Goal: Information Seeking & Learning: Learn about a topic

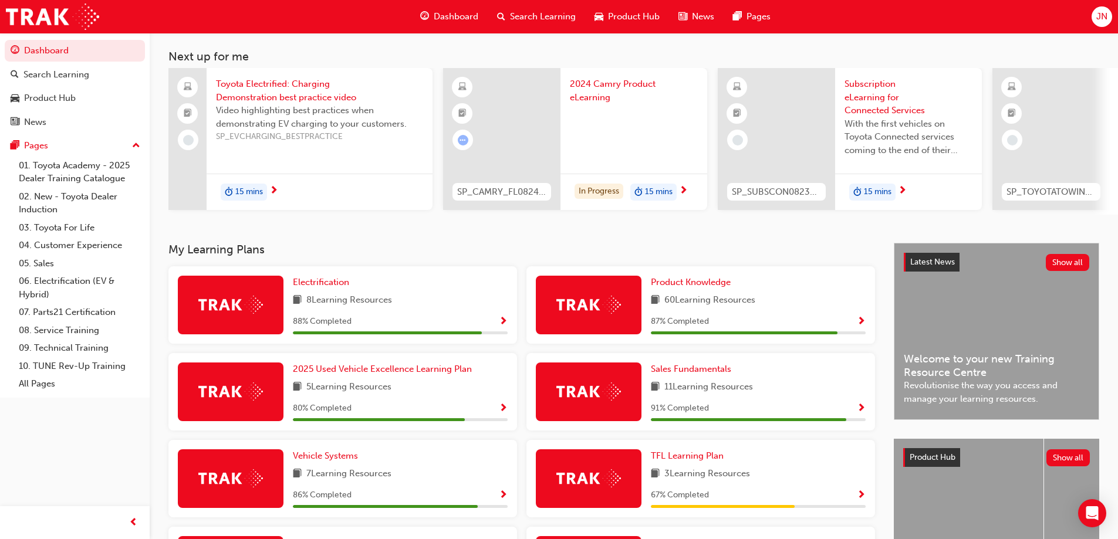
scroll to position [59, 0]
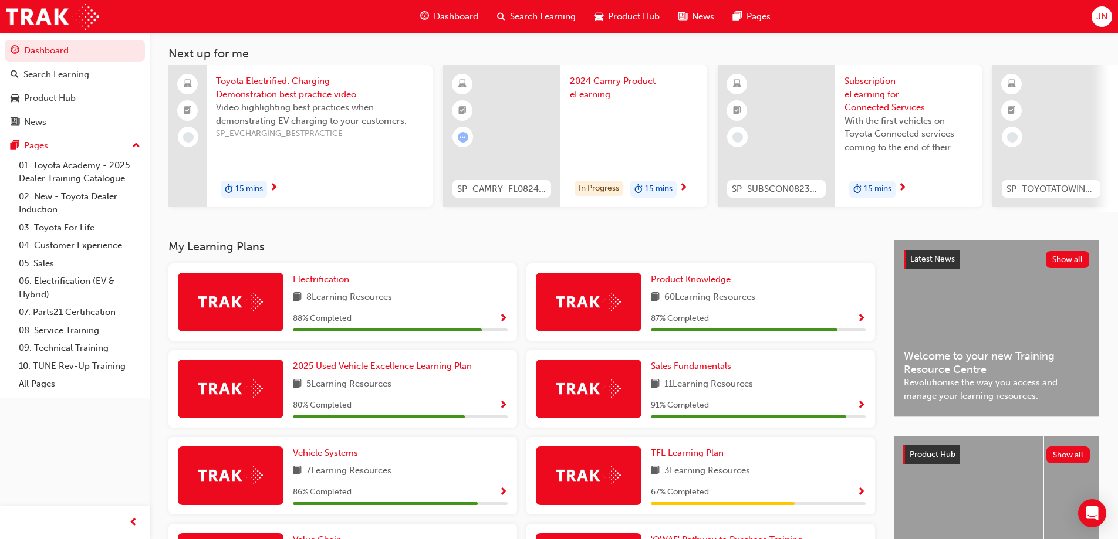
click at [865, 323] on span "Show Progress" at bounding box center [861, 319] width 9 height 11
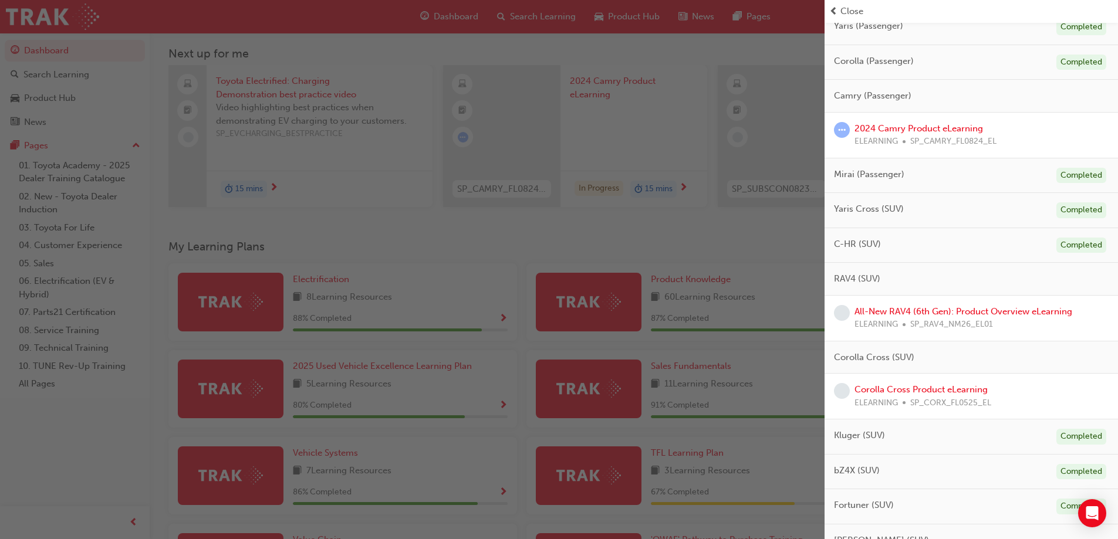
scroll to position [117, 0]
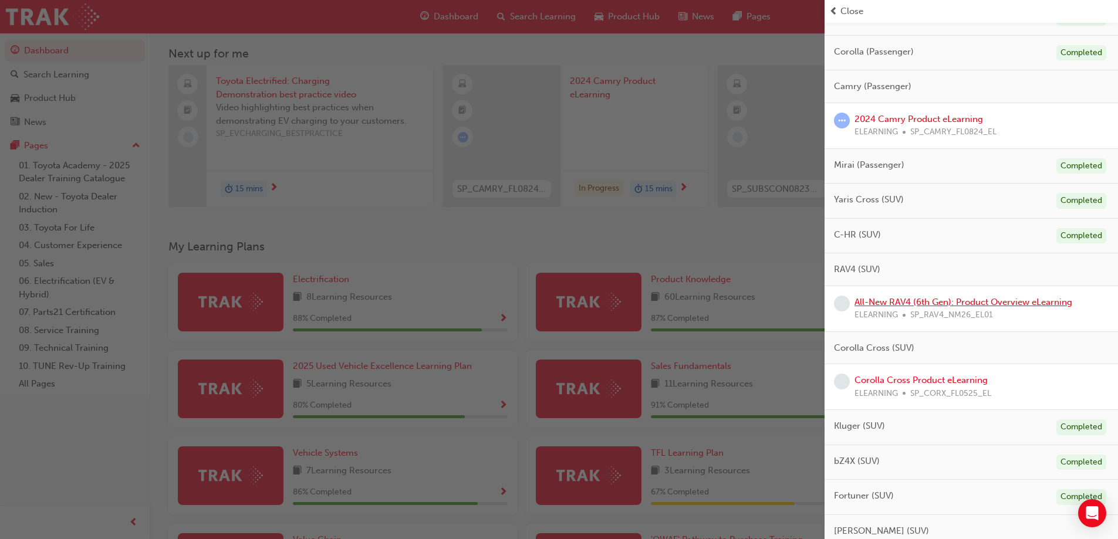
click at [942, 302] on link "All-New RAV4 (6th Gen): Product Overview eLearning" at bounding box center [964, 302] width 218 height 11
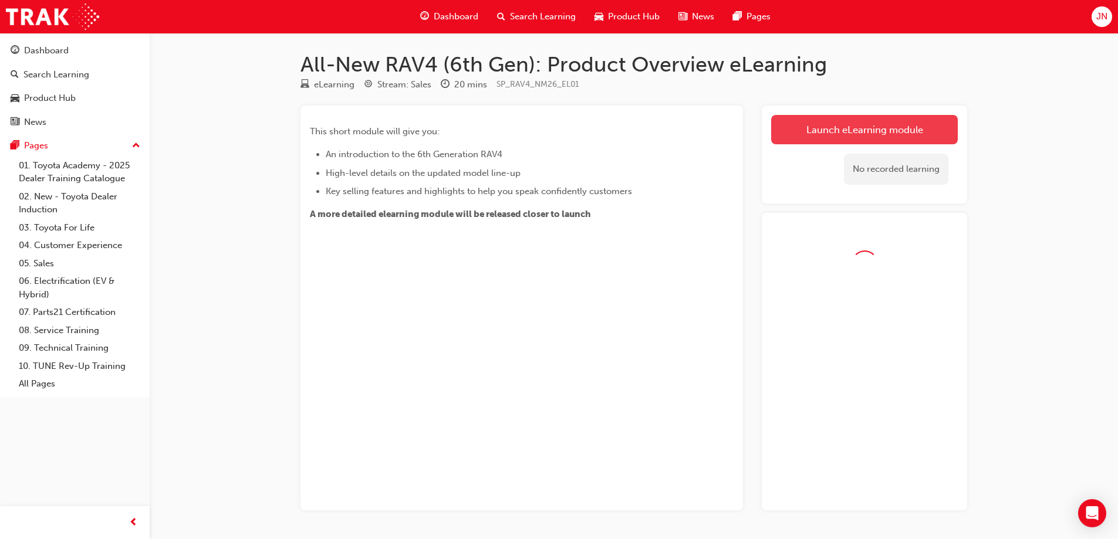
click at [854, 128] on link "Launch eLearning module" at bounding box center [864, 129] width 187 height 29
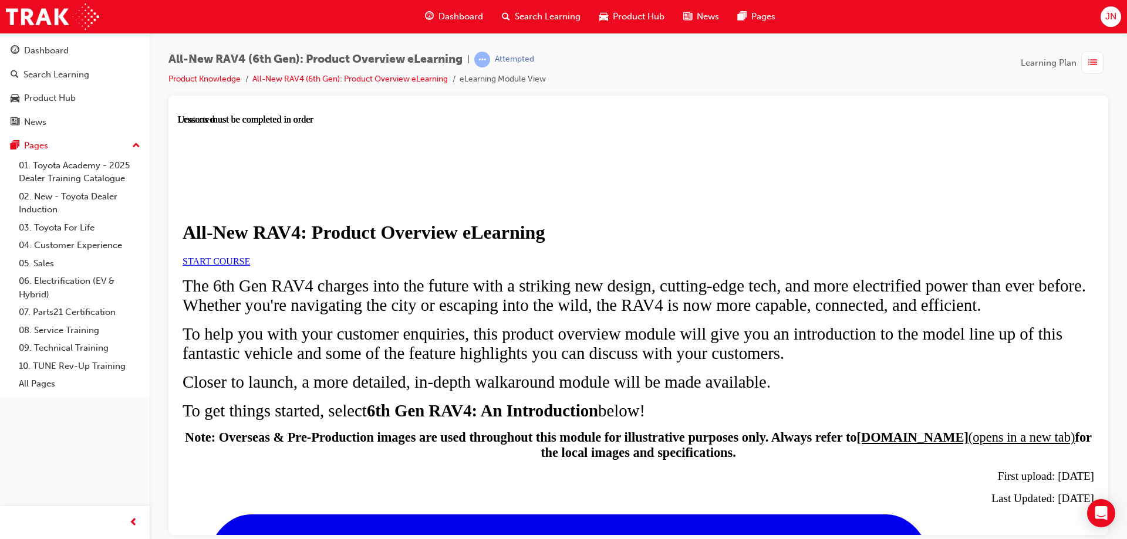
click at [250, 266] on span "START COURSE" at bounding box center [217, 261] width 68 height 10
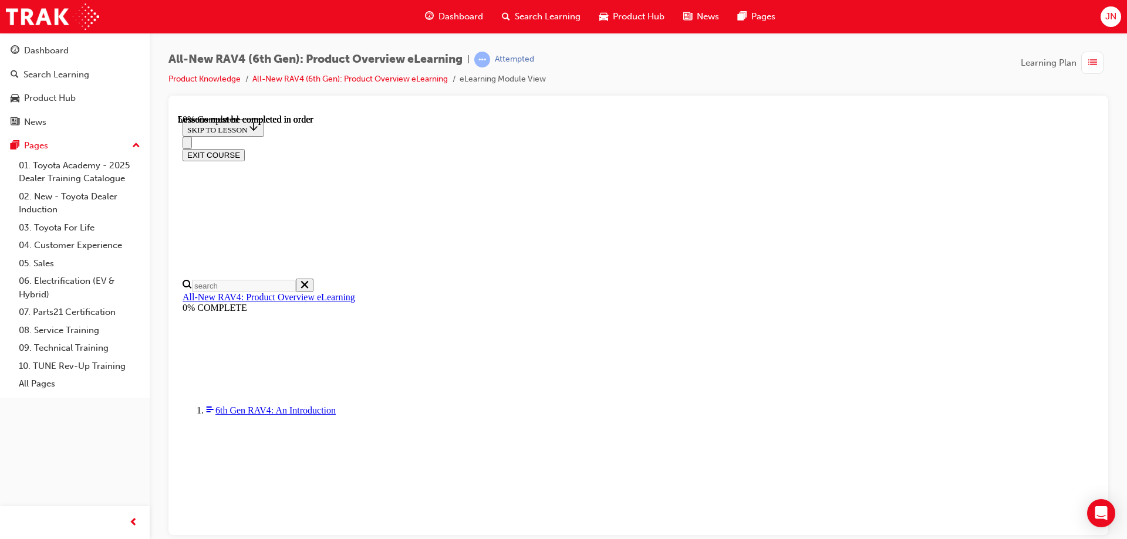
scroll to position [1201, 0]
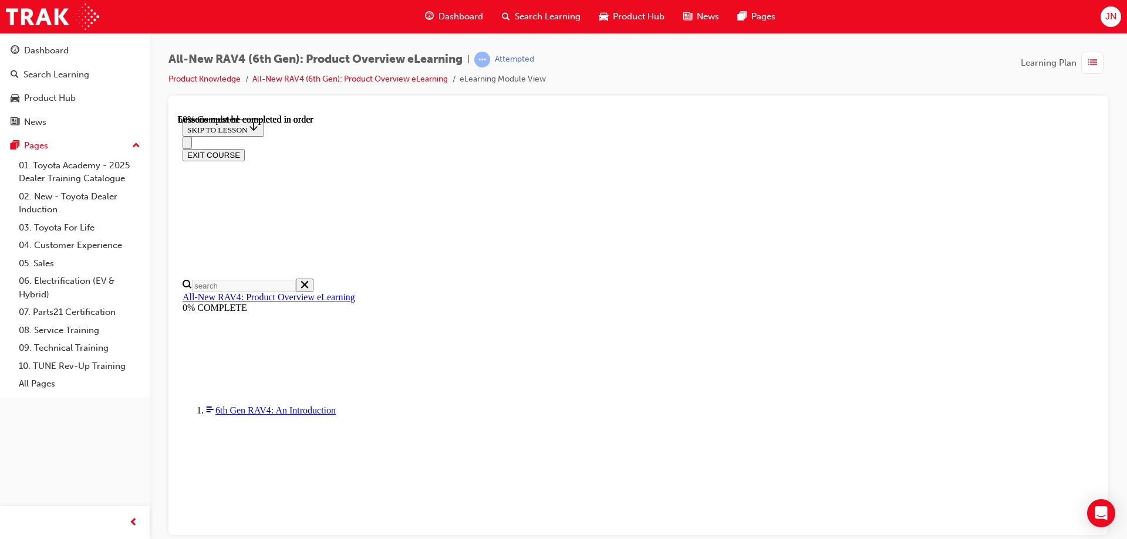
scroll to position [1198, 0]
drag, startPoint x: 852, startPoint y: 193, endPoint x: 825, endPoint y: 240, distance: 54.2
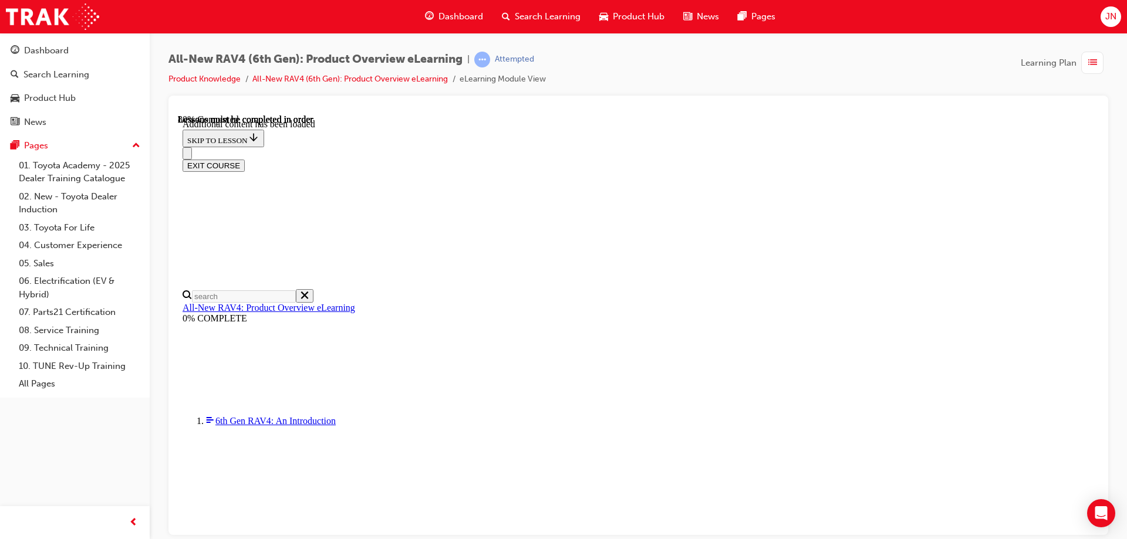
drag, startPoint x: 439, startPoint y: 327, endPoint x: 864, endPoint y: 331, distance: 425.6
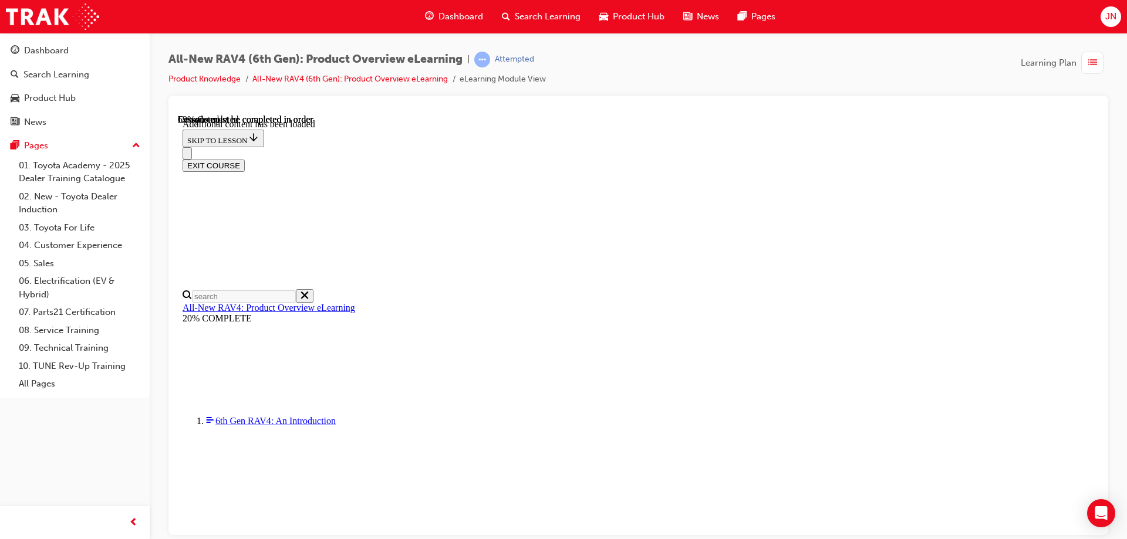
drag, startPoint x: 711, startPoint y: 453, endPoint x: 706, endPoint y: 392, distance: 60.7
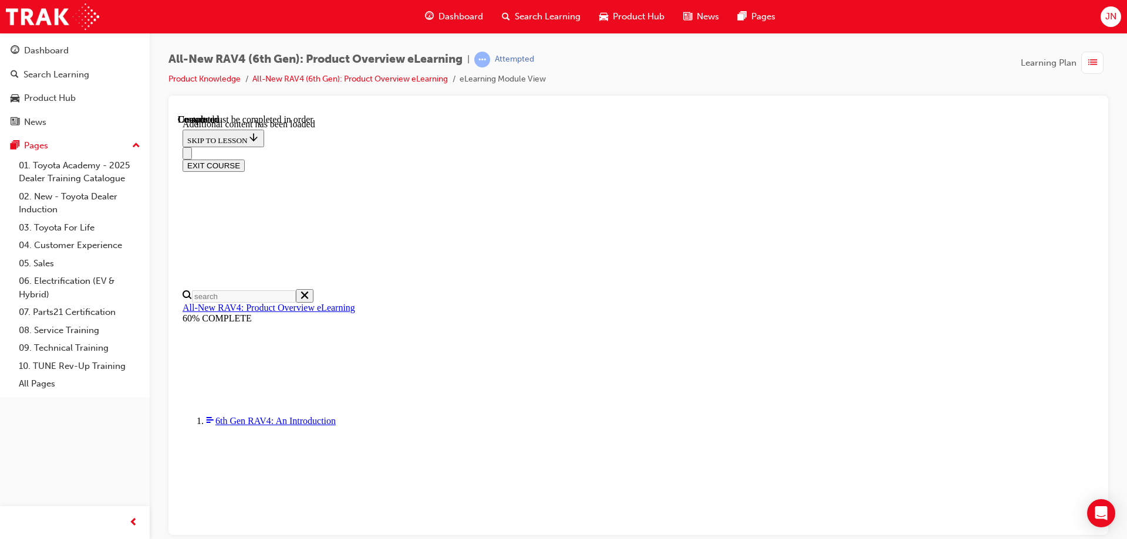
scroll to position [41, 0]
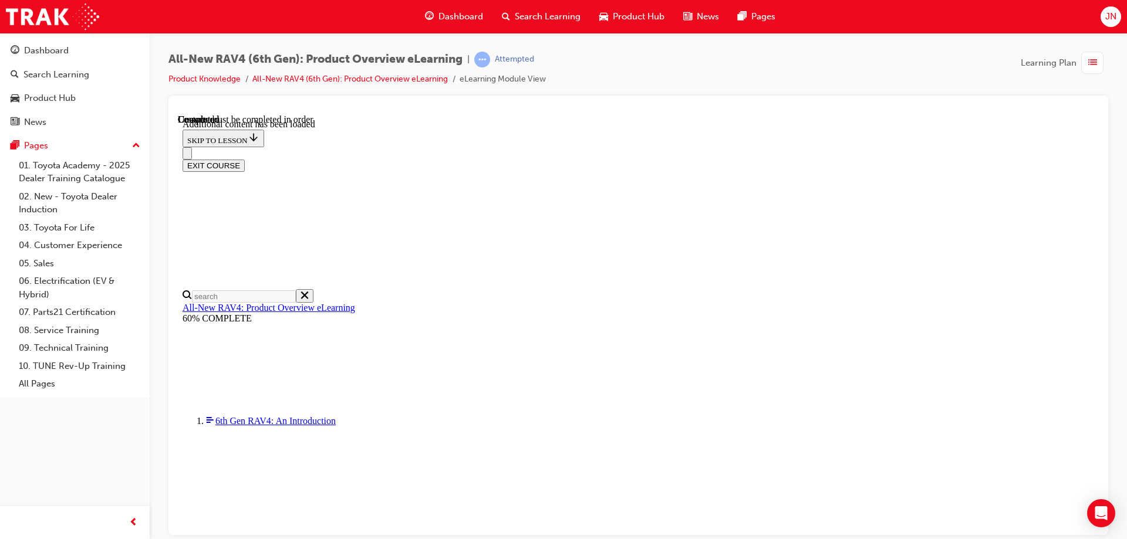
radio input "true"
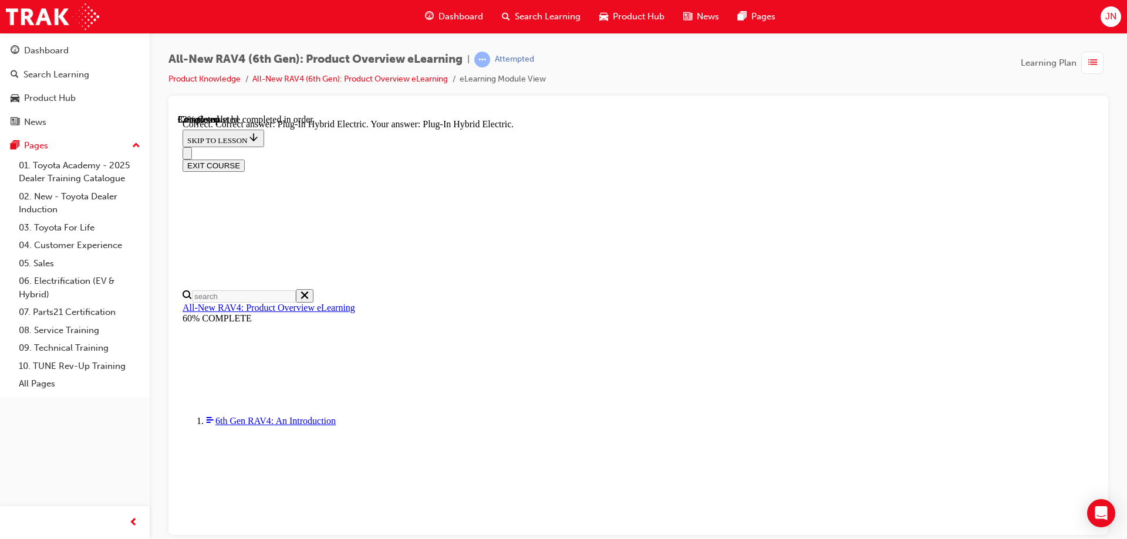
radio input "true"
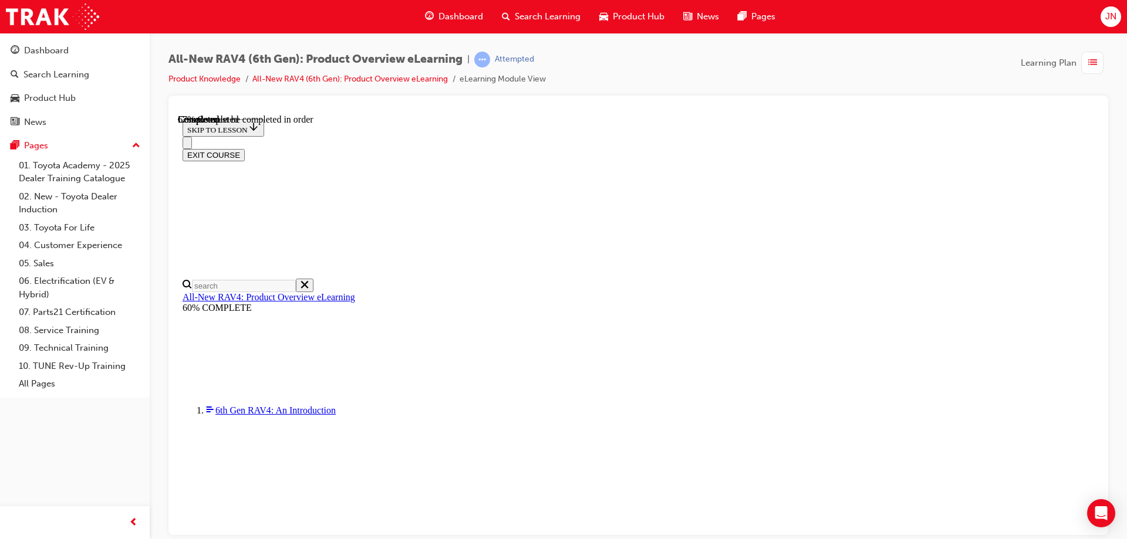
scroll to position [384, 0]
checkbox input "true"
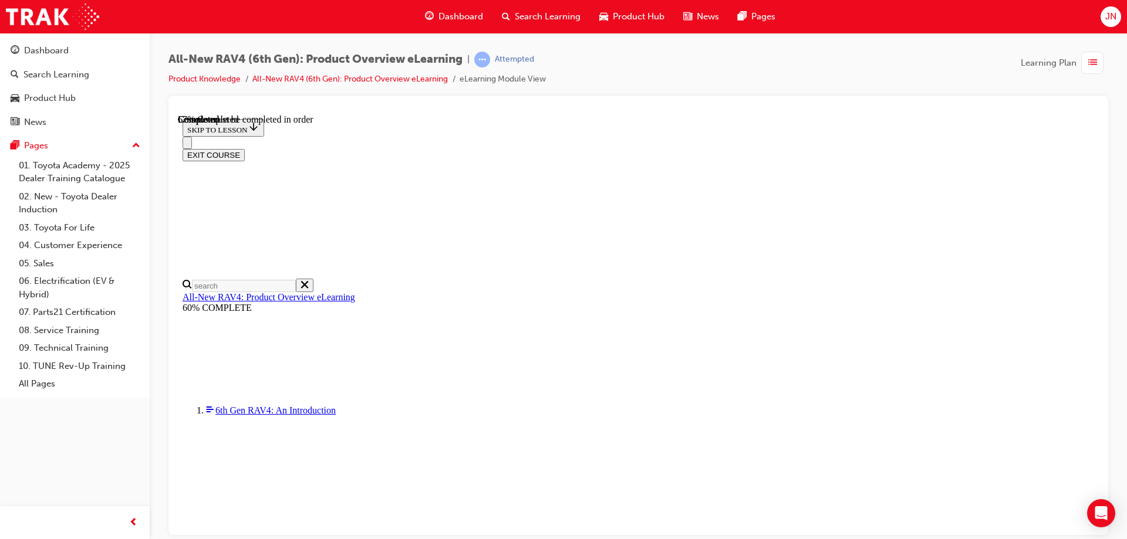
checkbox input "true"
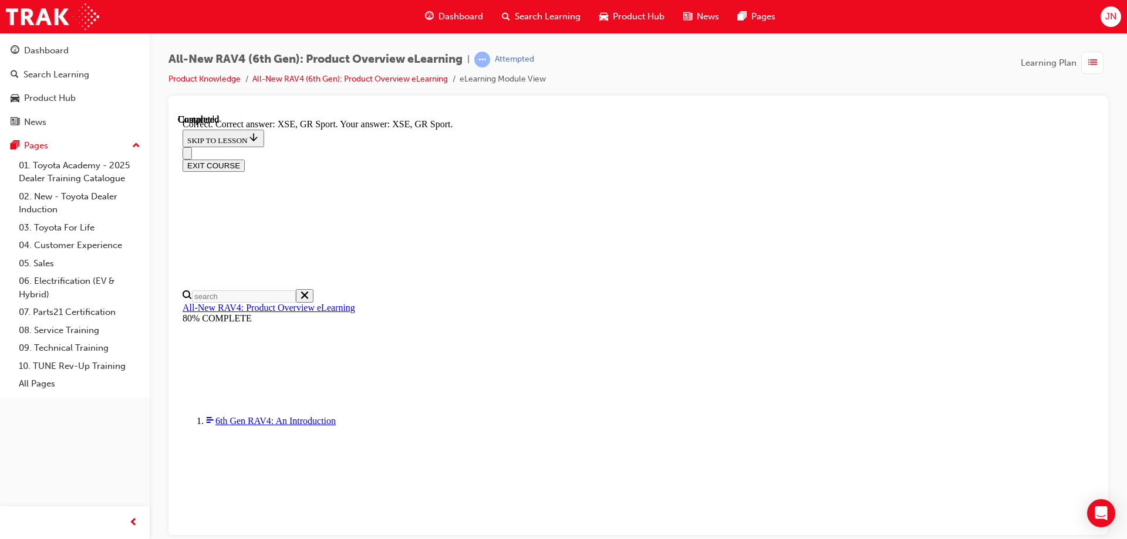
scroll to position [456, 0]
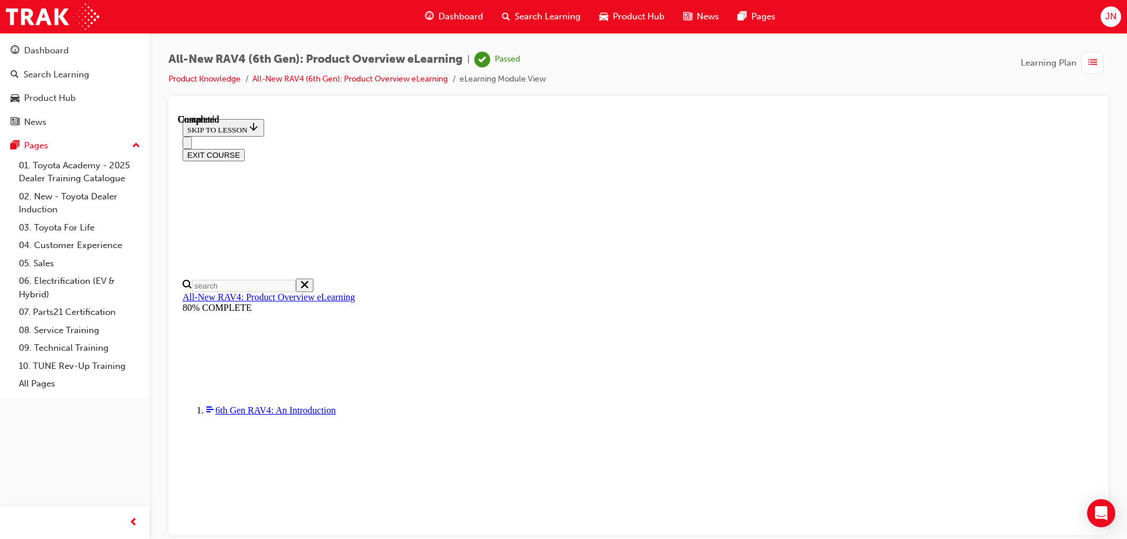
scroll to position [225, 0]
click at [245, 149] on button "EXIT COURSE" at bounding box center [214, 155] width 62 height 12
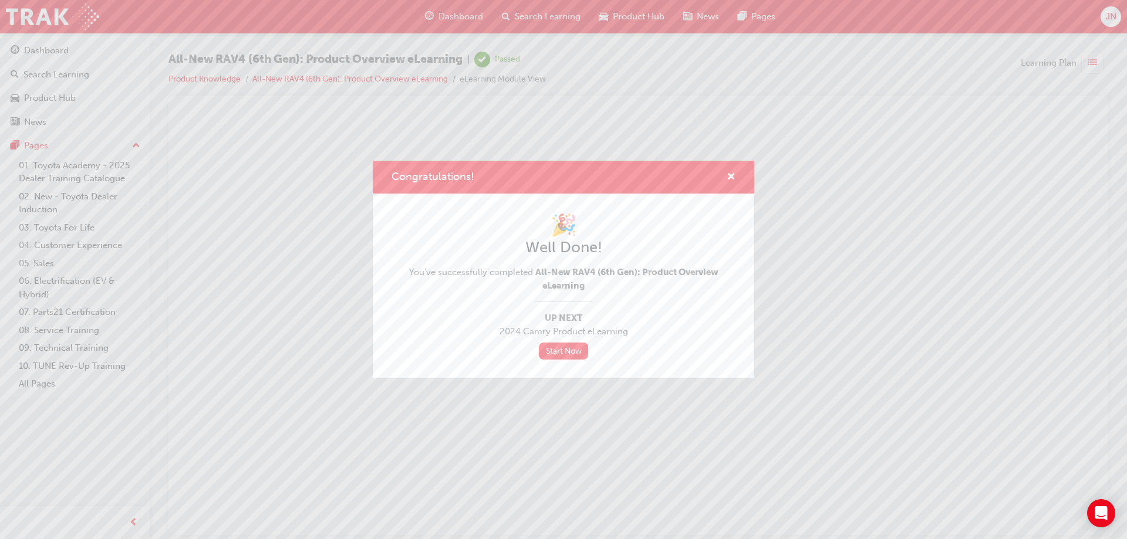
scroll to position [0, 0]
click at [558, 352] on link "Start Now" at bounding box center [563, 351] width 49 height 17
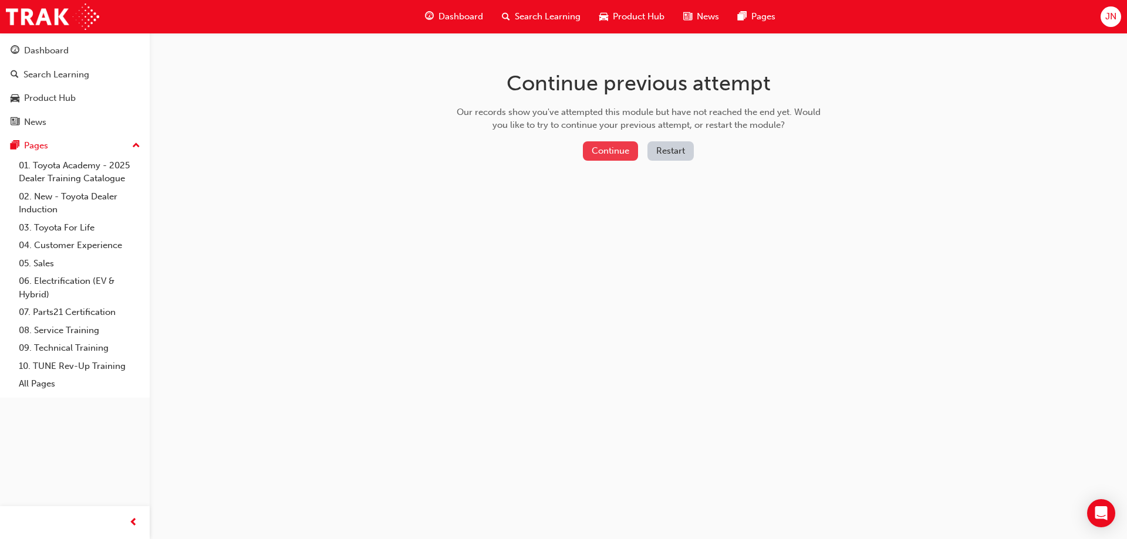
click at [609, 153] on button "Continue" at bounding box center [610, 150] width 55 height 19
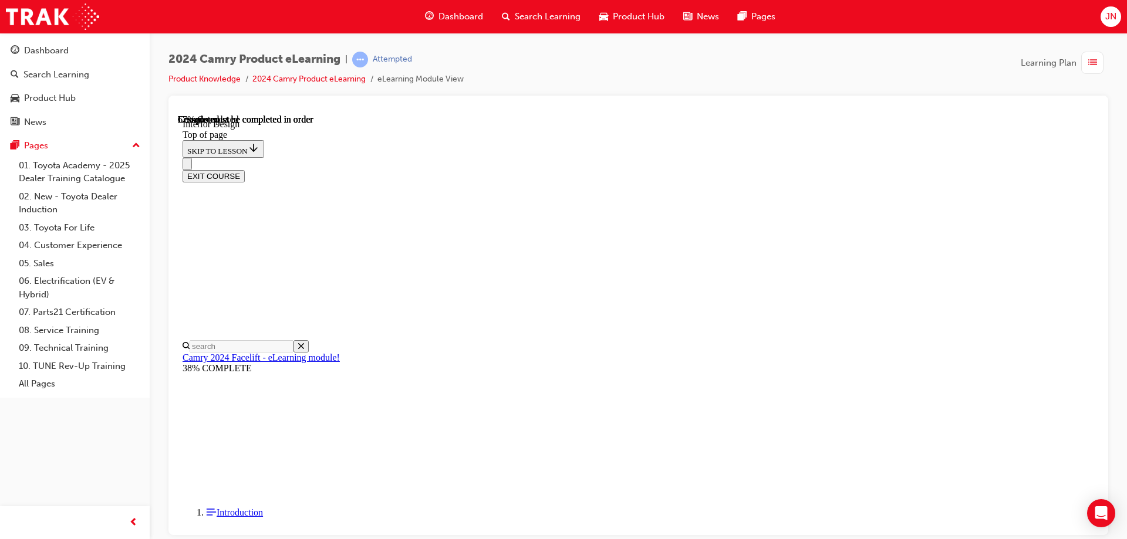
scroll to position [330, 0]
drag, startPoint x: 487, startPoint y: 288, endPoint x: 542, endPoint y: 282, distance: 55.6
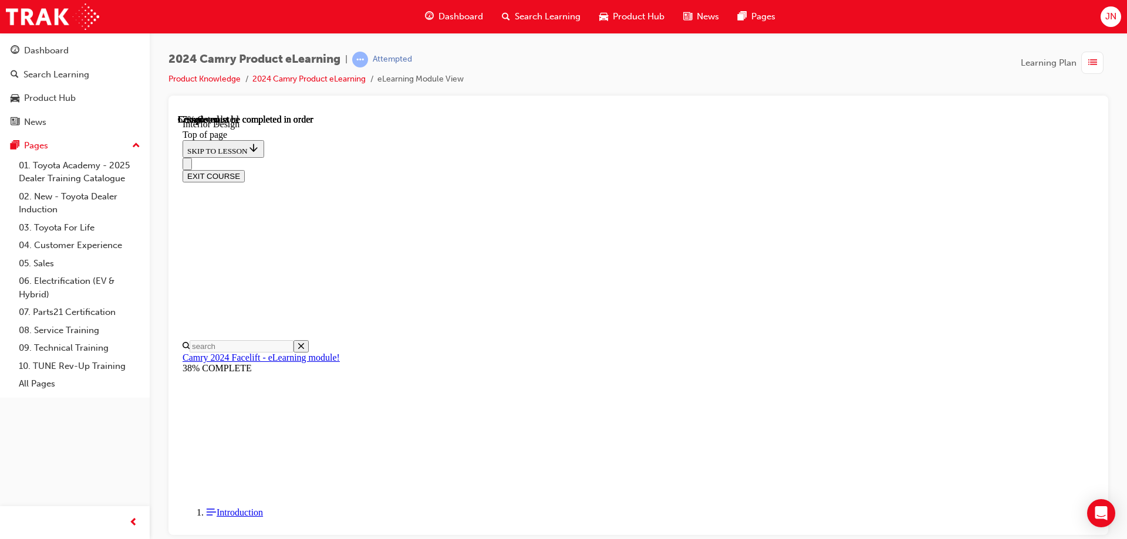
drag, startPoint x: 860, startPoint y: 279, endPoint x: 842, endPoint y: 314, distance: 39.1
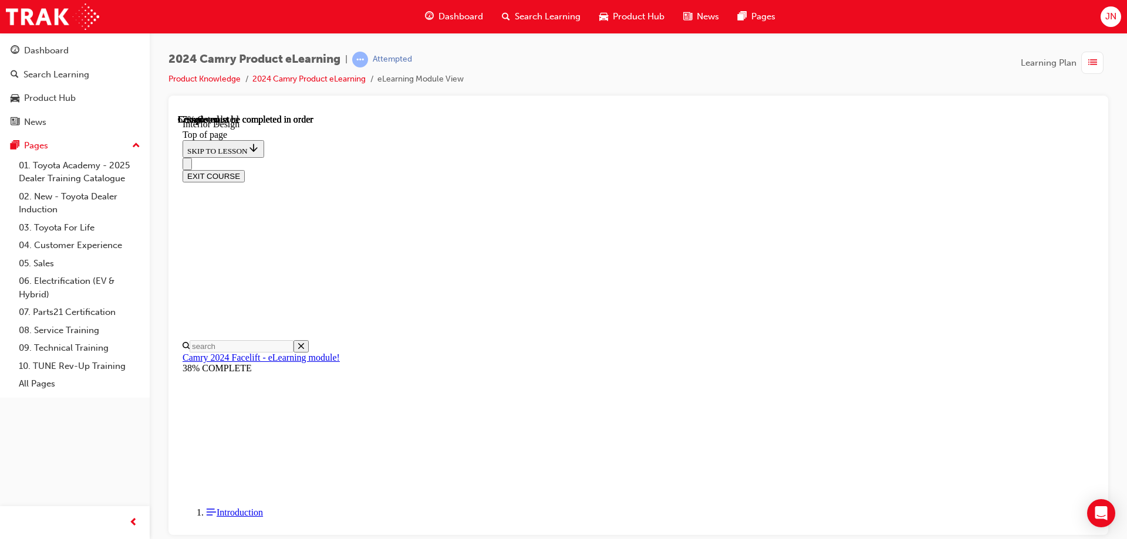
drag, startPoint x: 946, startPoint y: 397, endPoint x: 959, endPoint y: 412, distance: 19.1
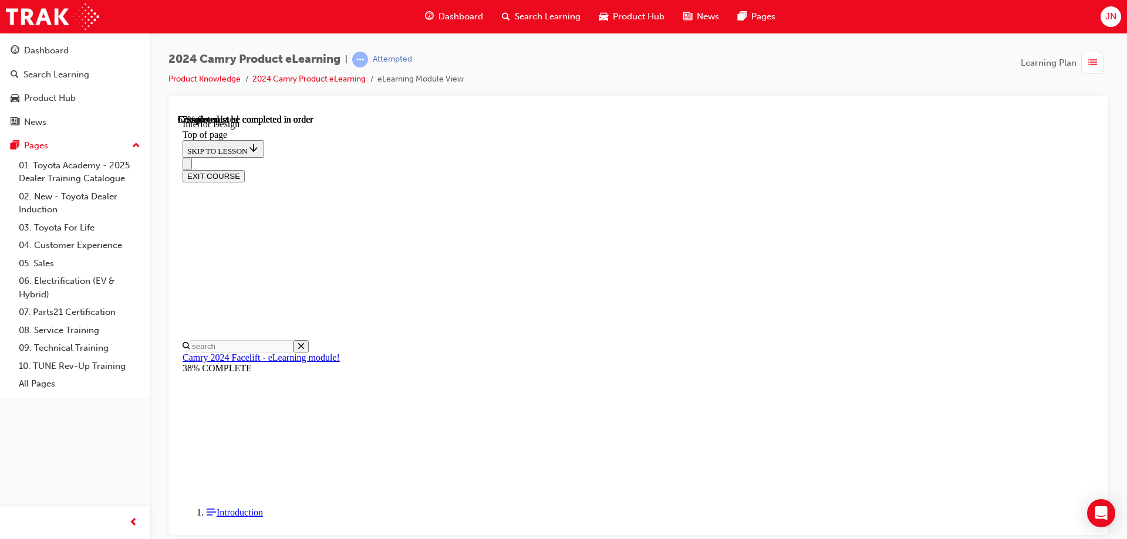
drag, startPoint x: 656, startPoint y: 370, endPoint x: 649, endPoint y: 399, distance: 30.3
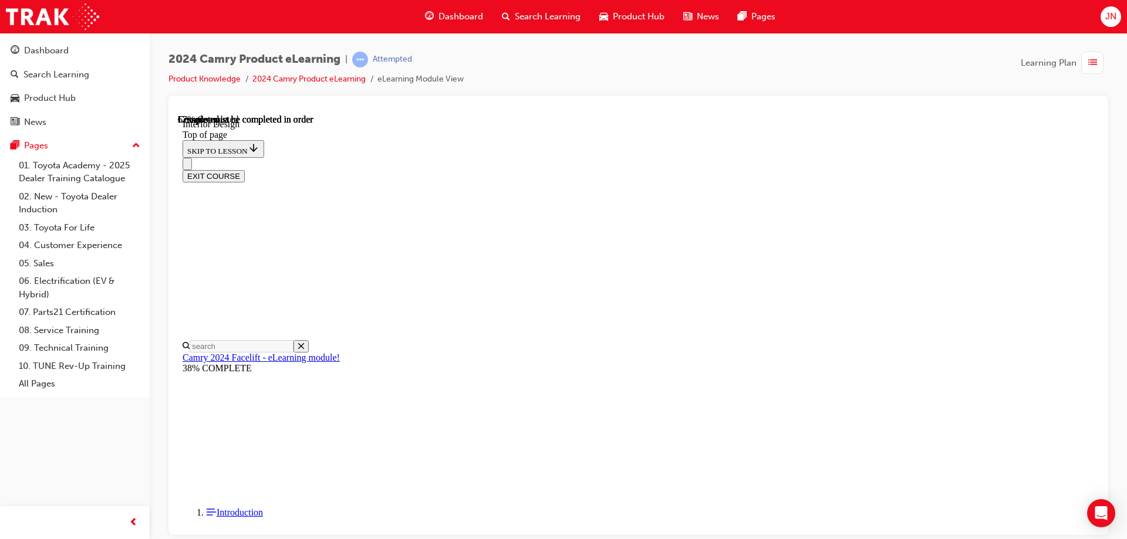
drag, startPoint x: 621, startPoint y: 254, endPoint x: 620, endPoint y: 244, distance: 10.6
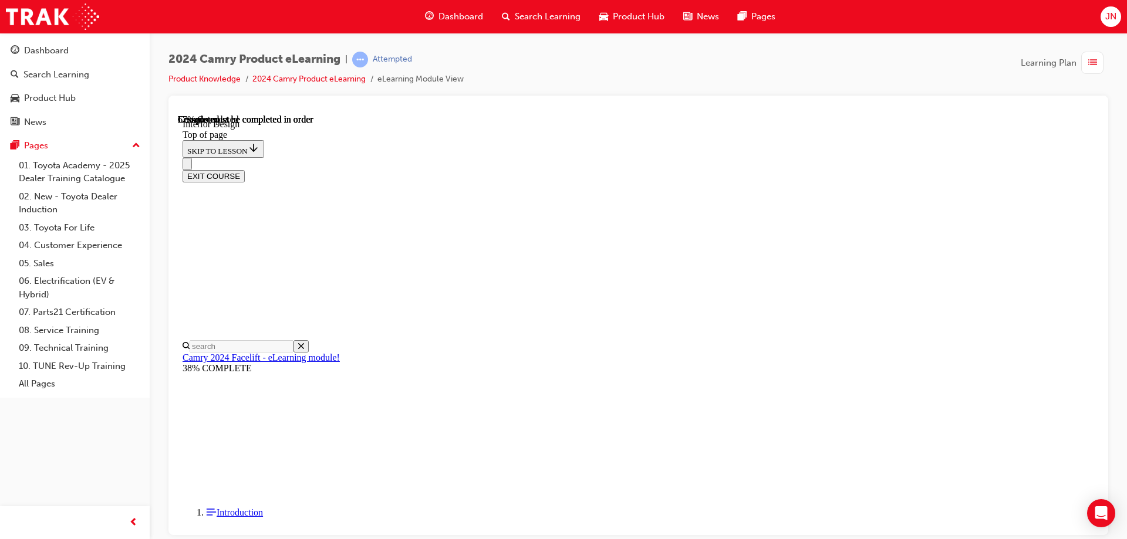
drag, startPoint x: 774, startPoint y: 341, endPoint x: 808, endPoint y: 350, distance: 35.3
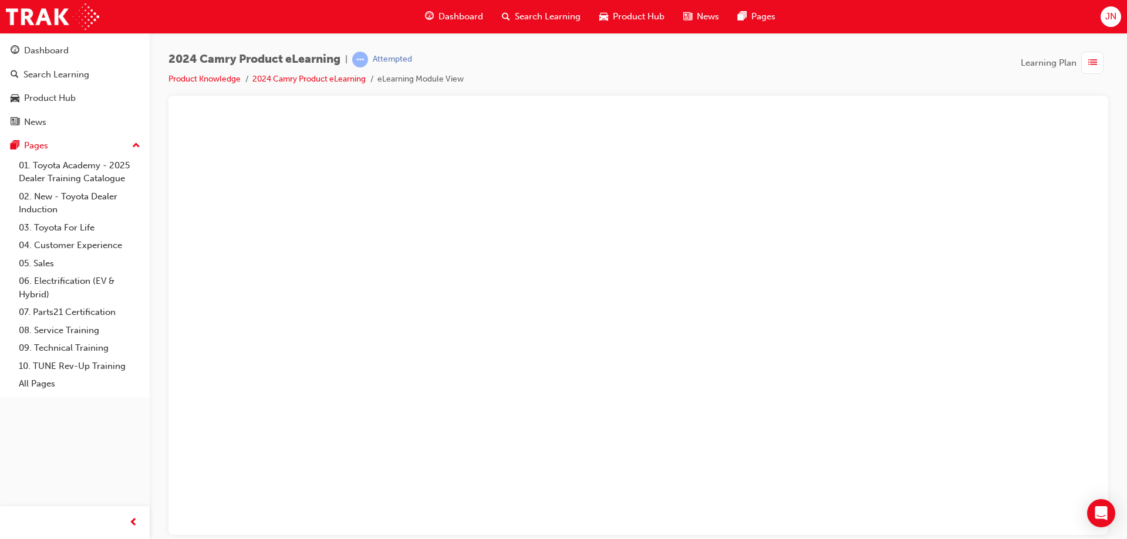
click at [916, 409] on button "Unzoom image" at bounding box center [638, 324] width 921 height 421
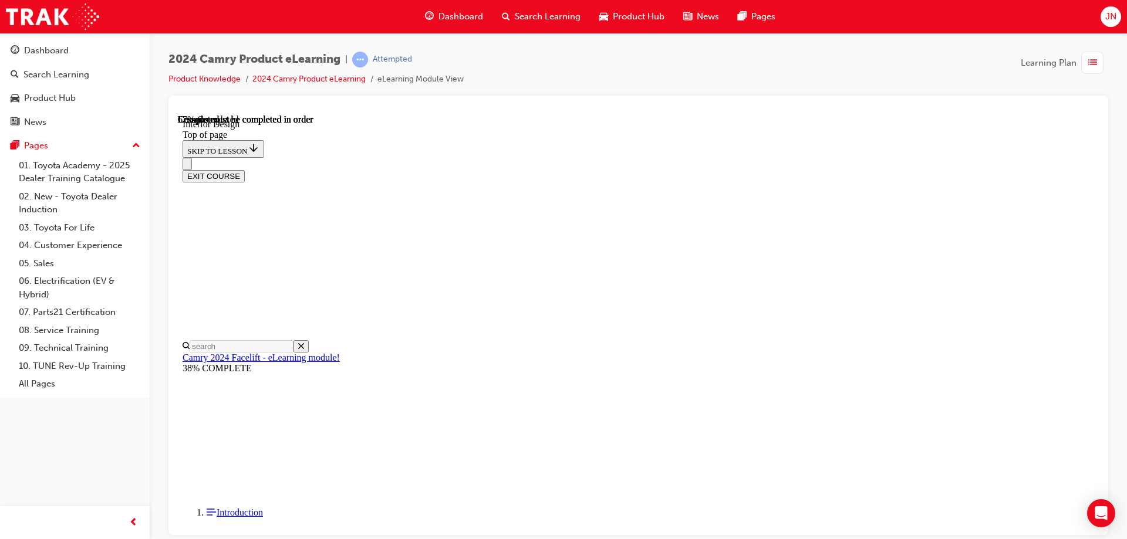
scroll to position [990, 0]
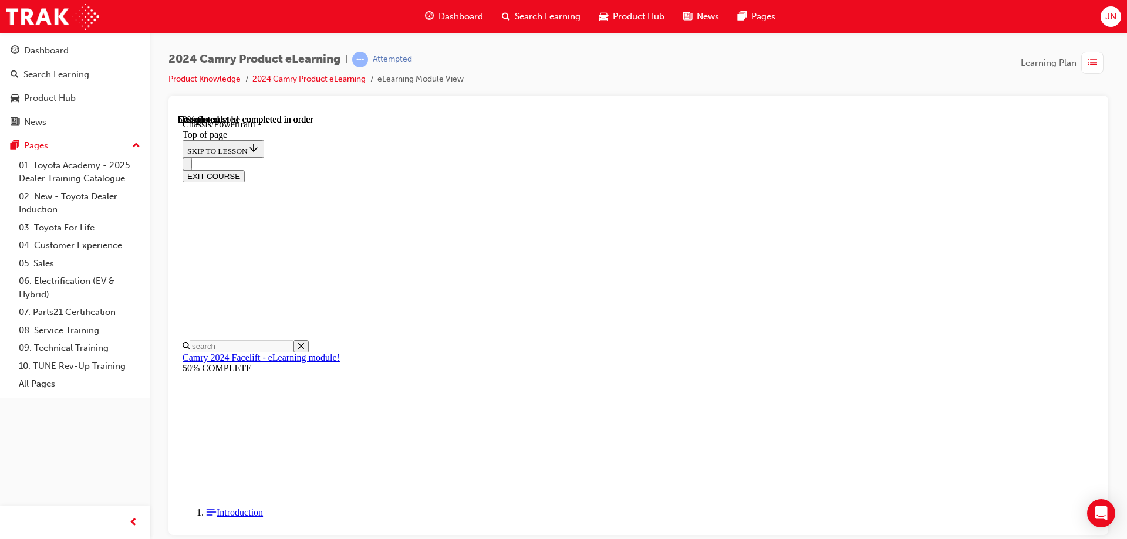
drag, startPoint x: 603, startPoint y: 394, endPoint x: 572, endPoint y: 398, distance: 31.9
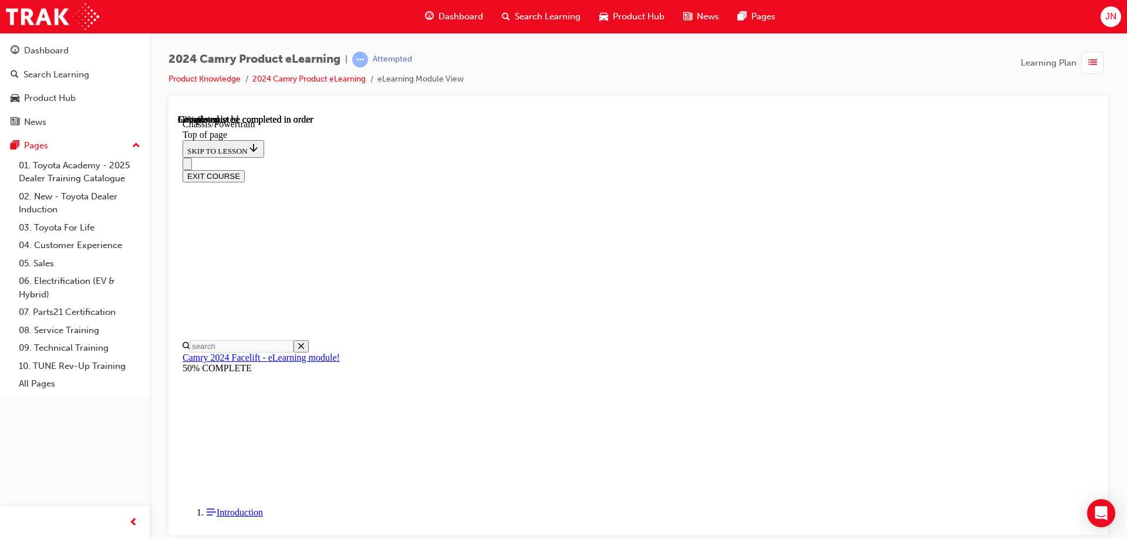
scroll to position [191, 0]
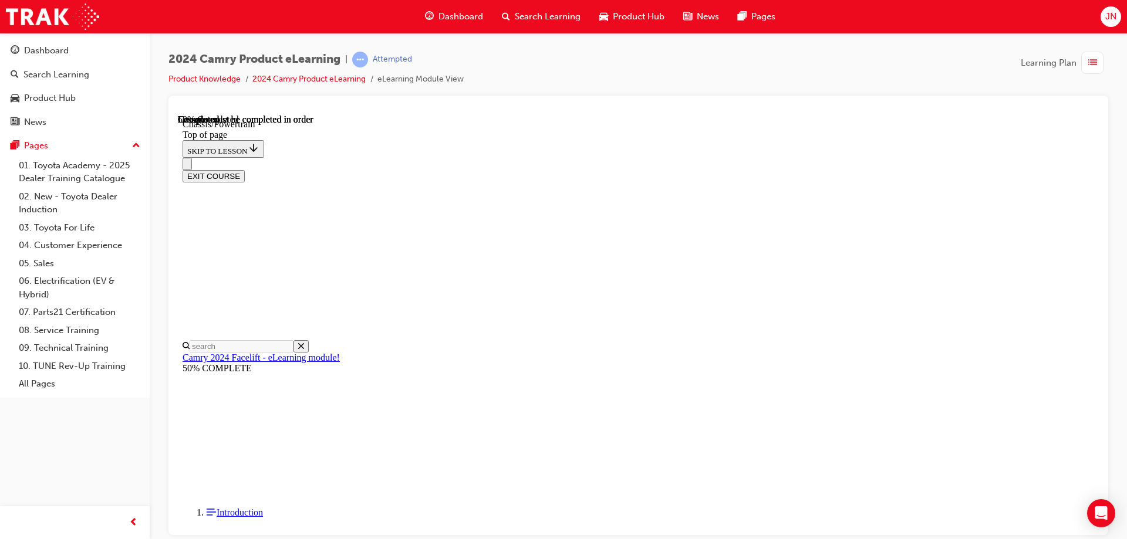
drag, startPoint x: 1007, startPoint y: 332, endPoint x: 1000, endPoint y: 335, distance: 8.0
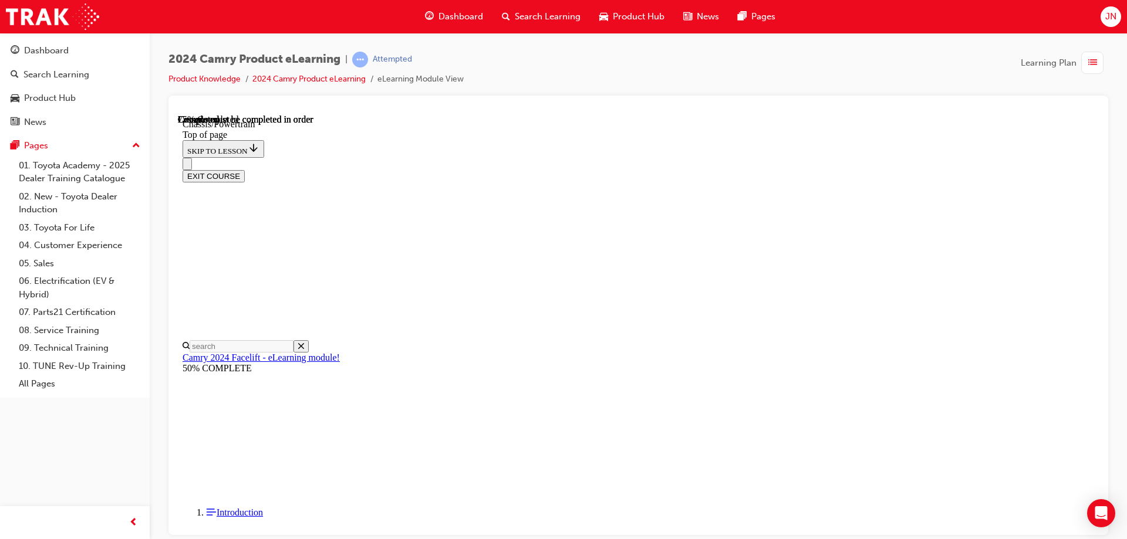
scroll to position [1442, 0]
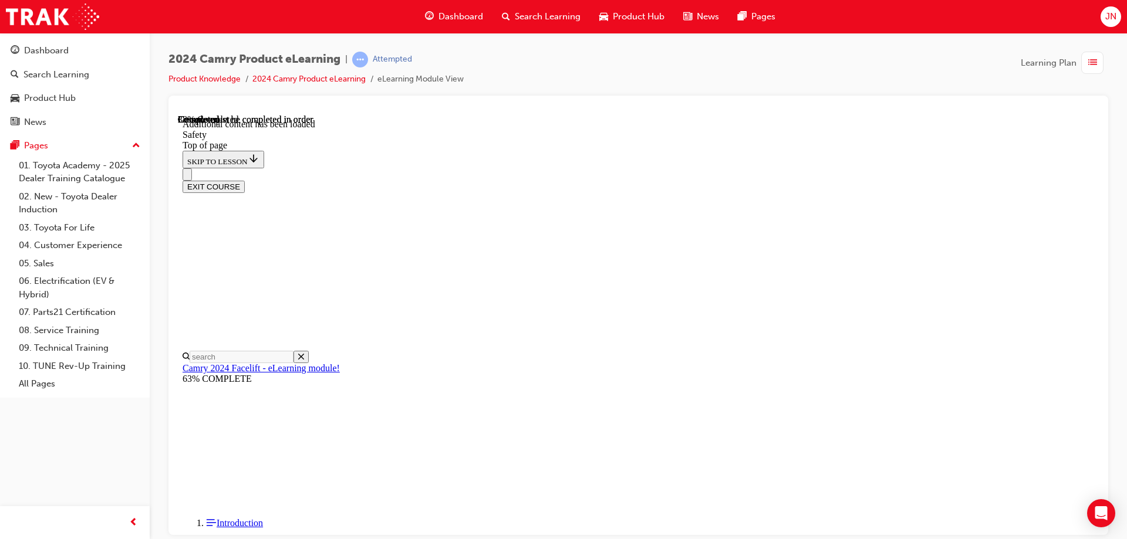
scroll to position [719, 0]
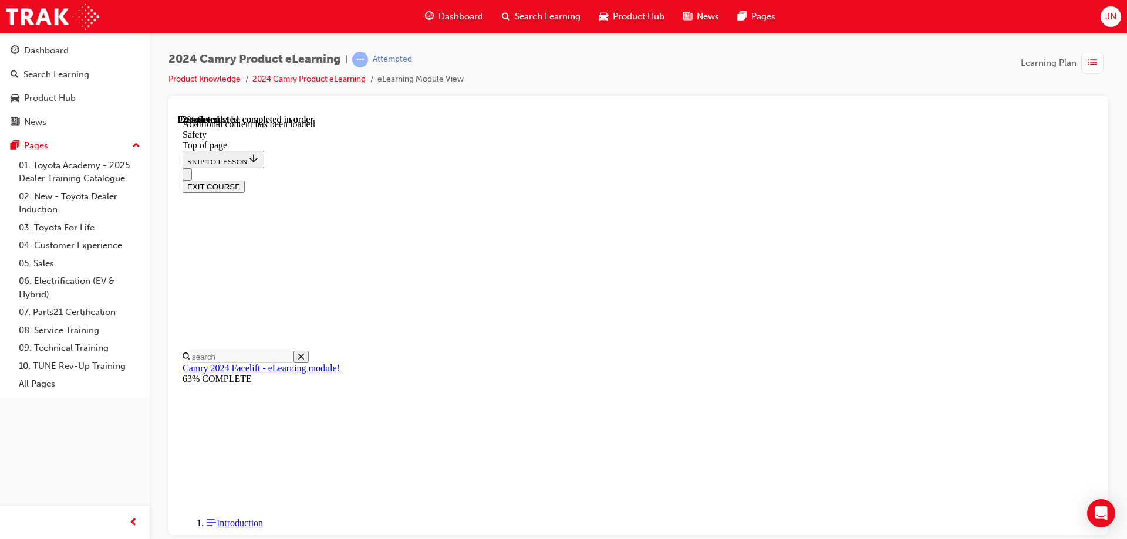
scroll to position [2533, 0]
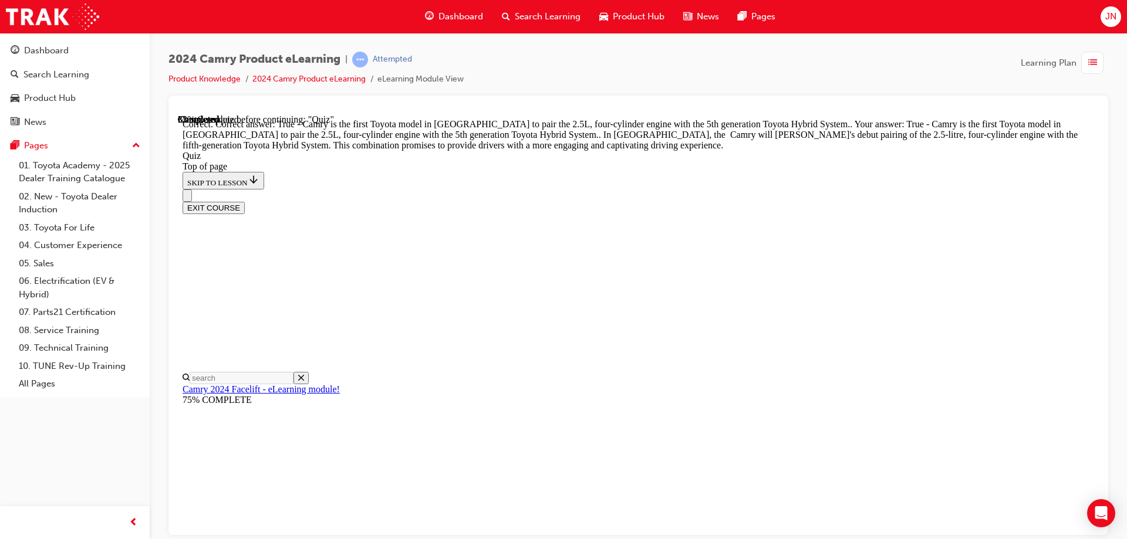
scroll to position [261, 0]
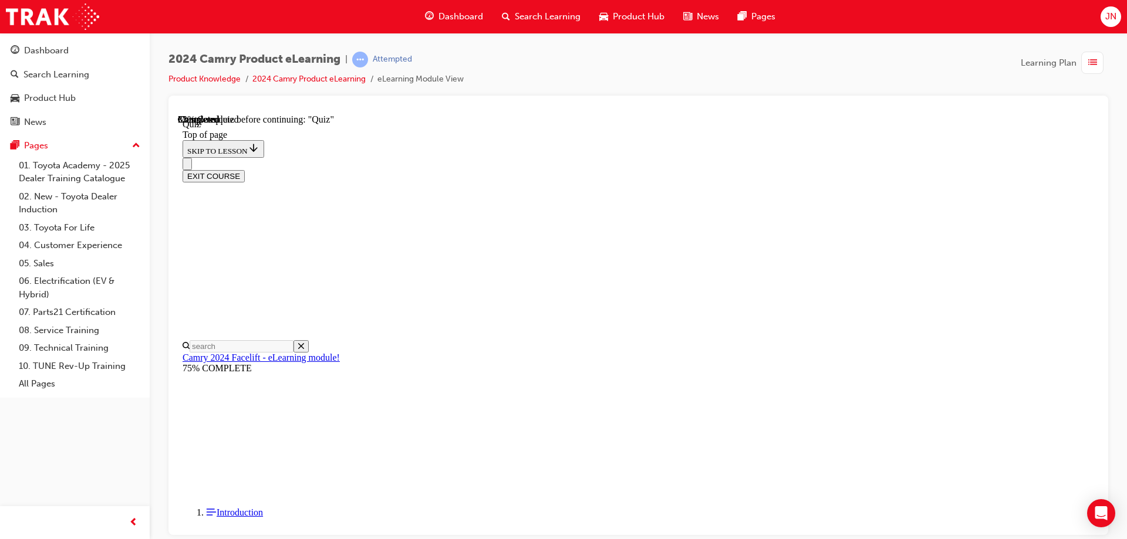
scroll to position [95, 0]
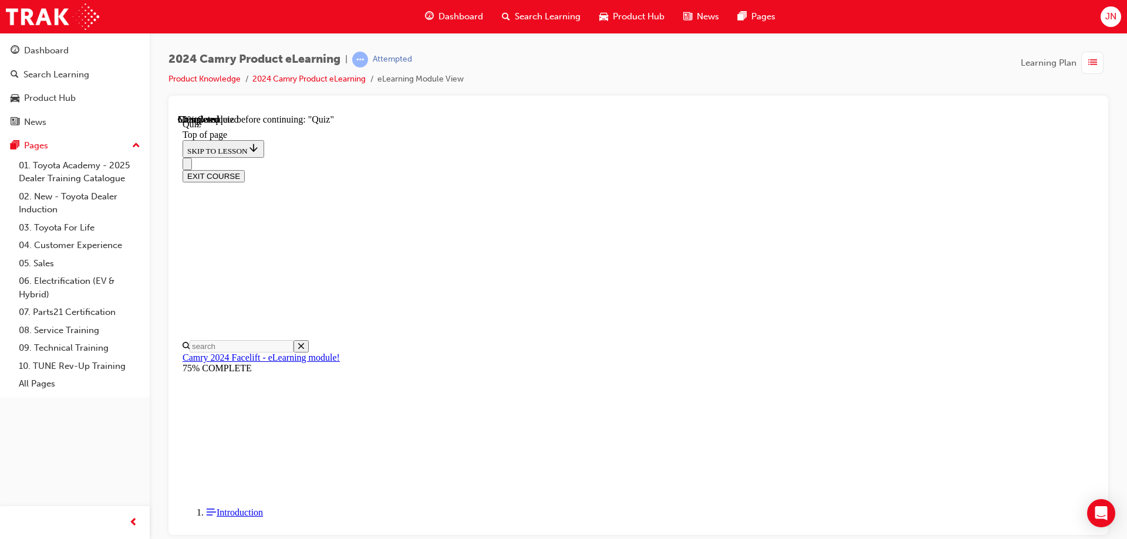
scroll to position [153, 0]
drag, startPoint x: 551, startPoint y: 352, endPoint x: 551, endPoint y: 362, distance: 10.0
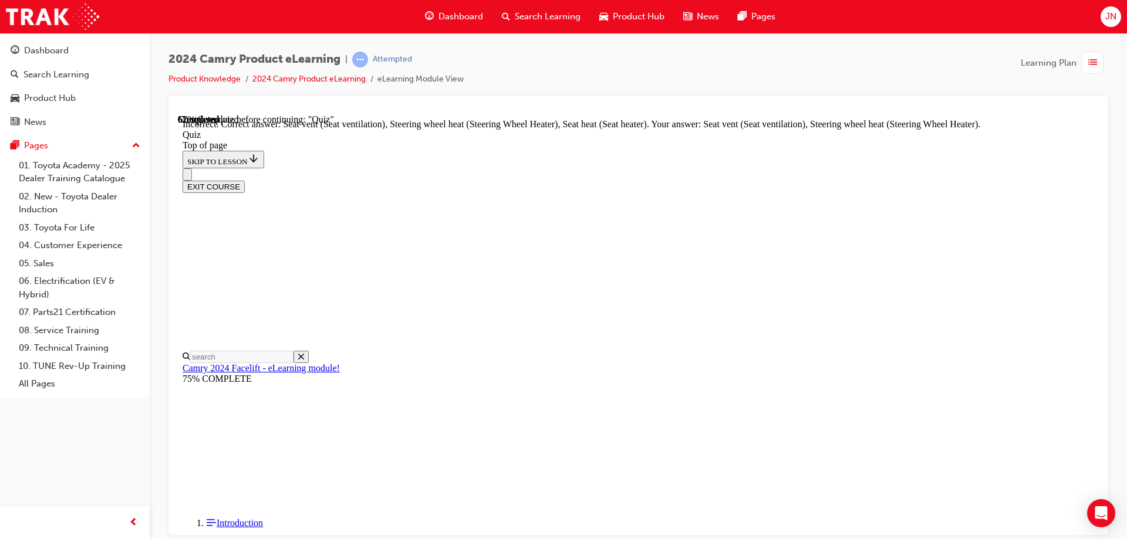
scroll to position [252, 0]
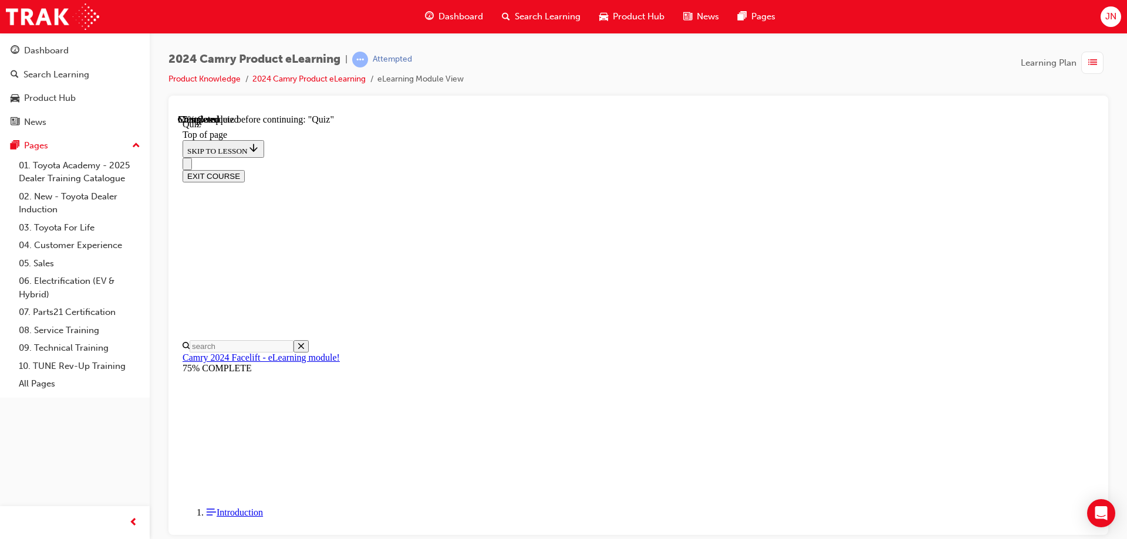
scroll to position [36, 0]
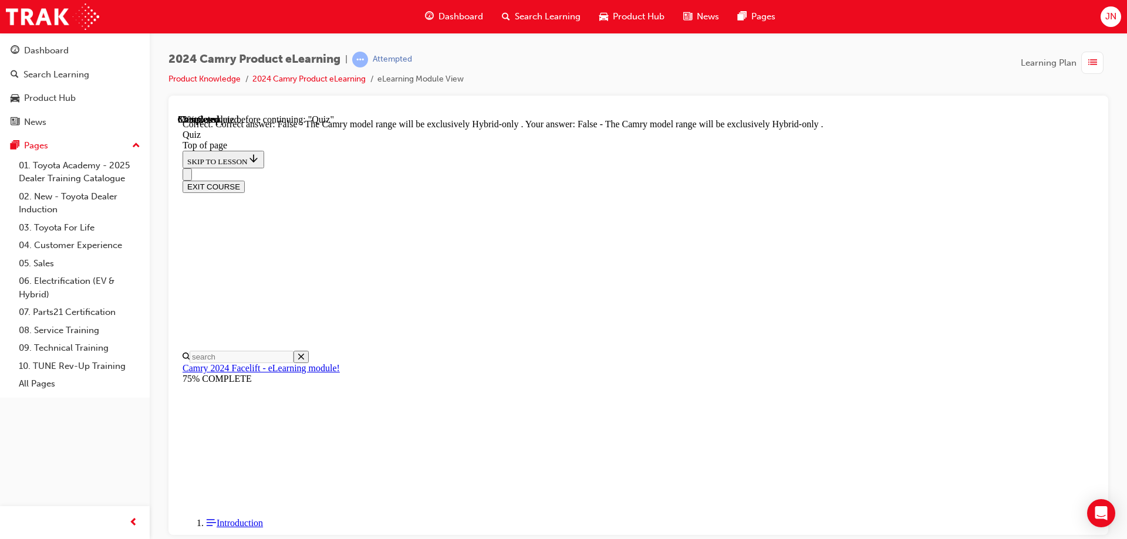
scroll to position [150, 0]
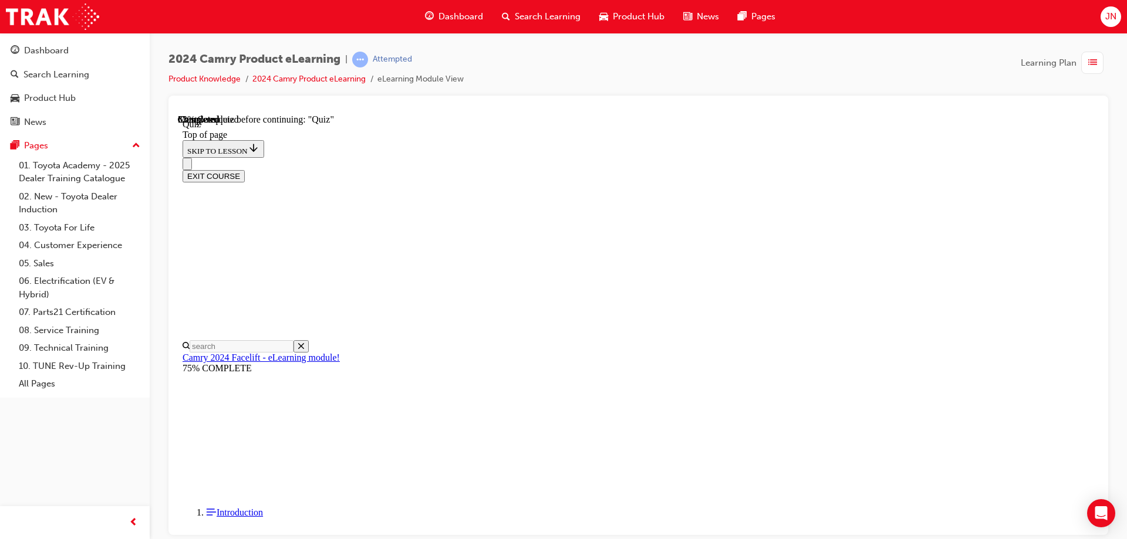
scroll to position [212, 0]
drag, startPoint x: 535, startPoint y: 451, endPoint x: 548, endPoint y: 453, distance: 12.5
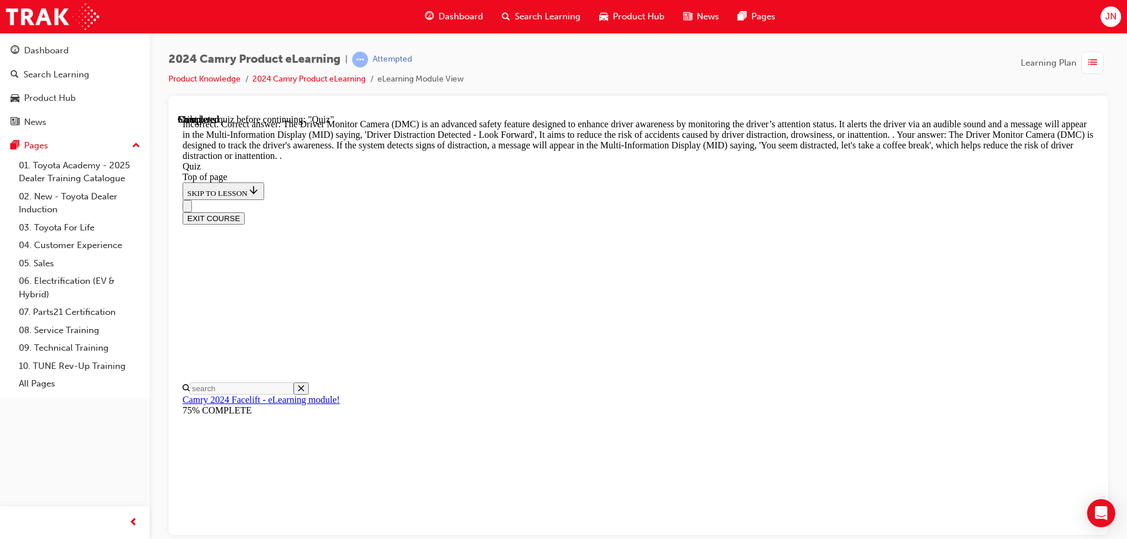
scroll to position [113, 0]
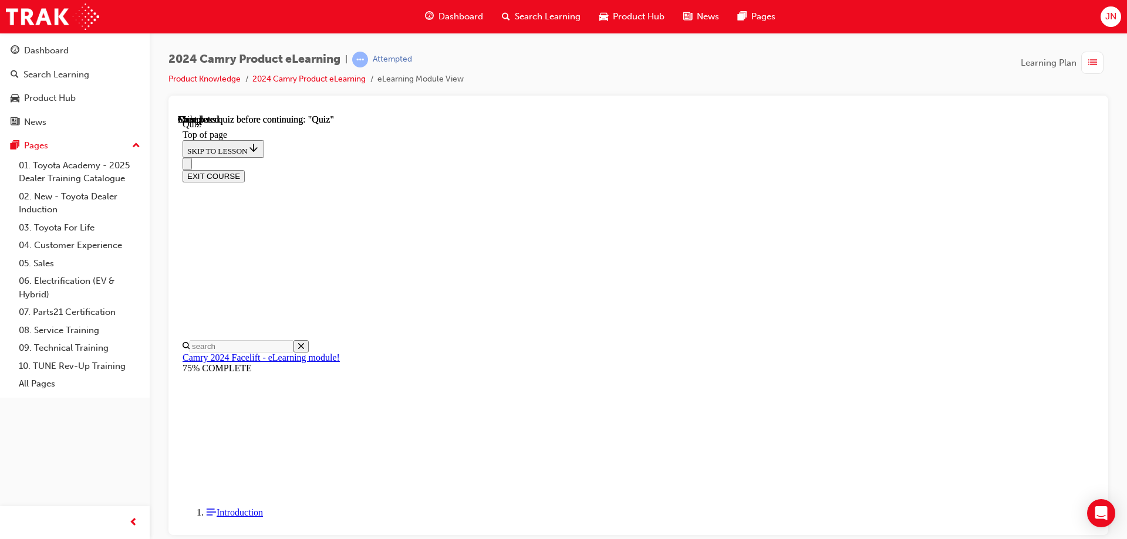
scroll to position [217, 0]
drag, startPoint x: 730, startPoint y: 517, endPoint x: 830, endPoint y: 429, distance: 133.5
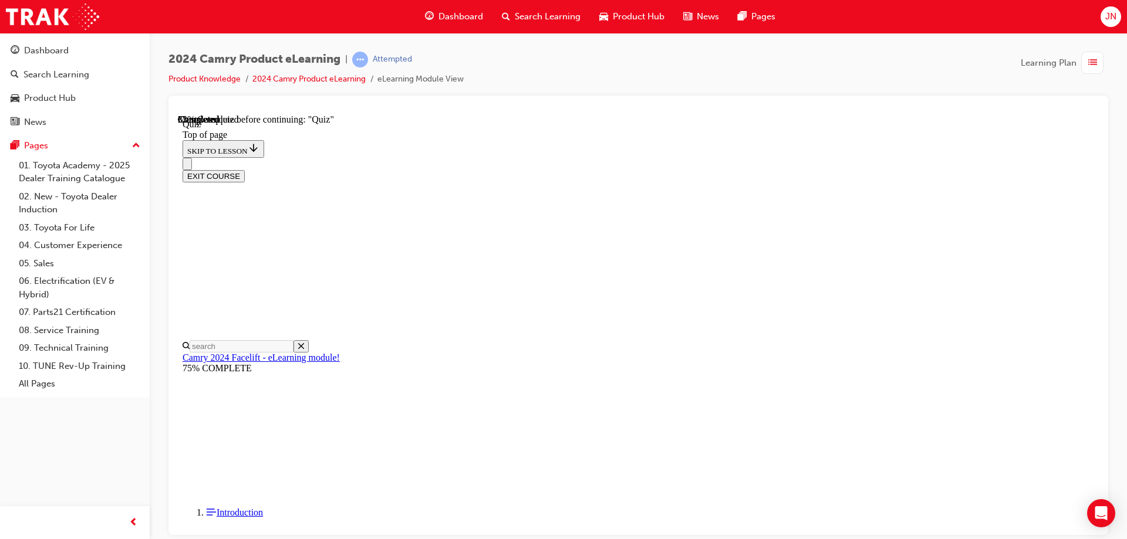
scroll to position [36, 0]
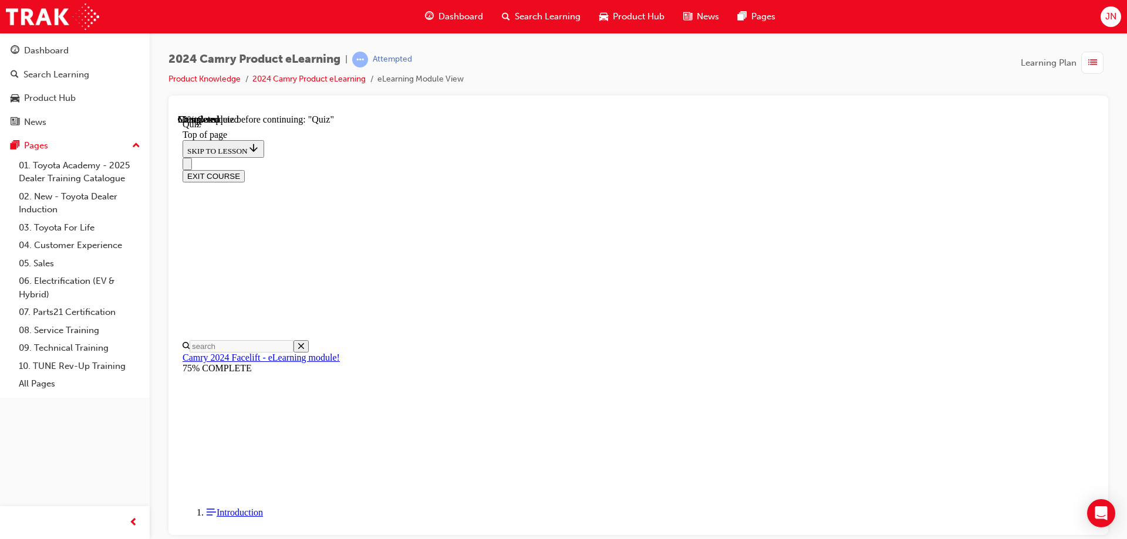
scroll to position [153, 0]
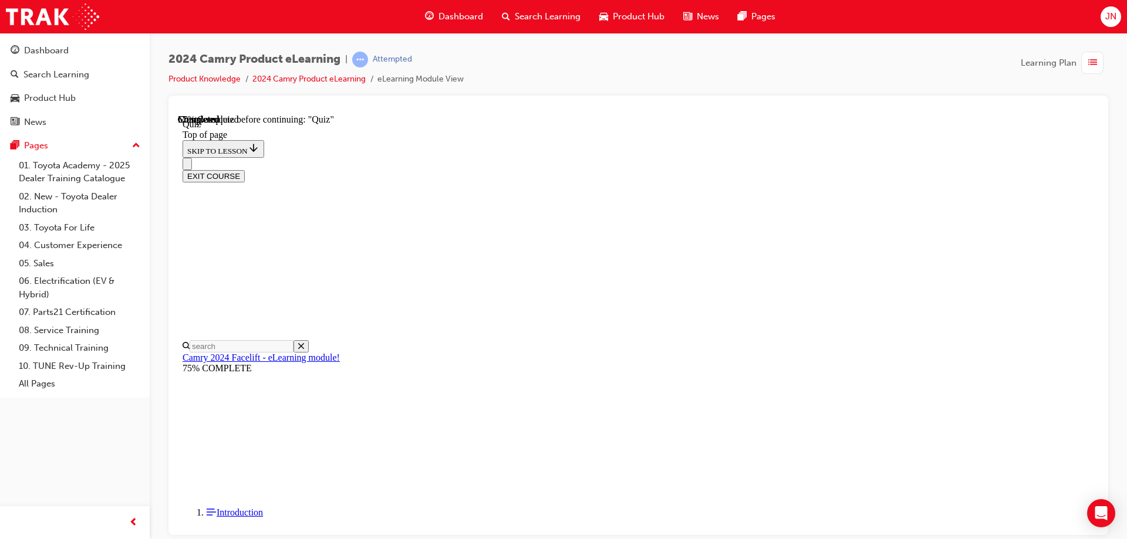
scroll to position [95, 0]
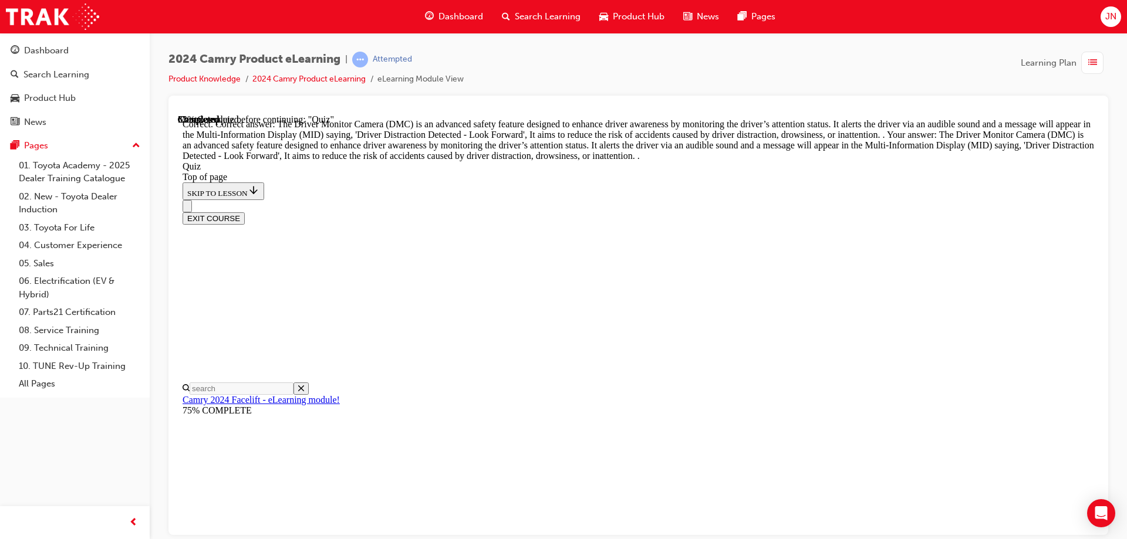
scroll to position [381, 0]
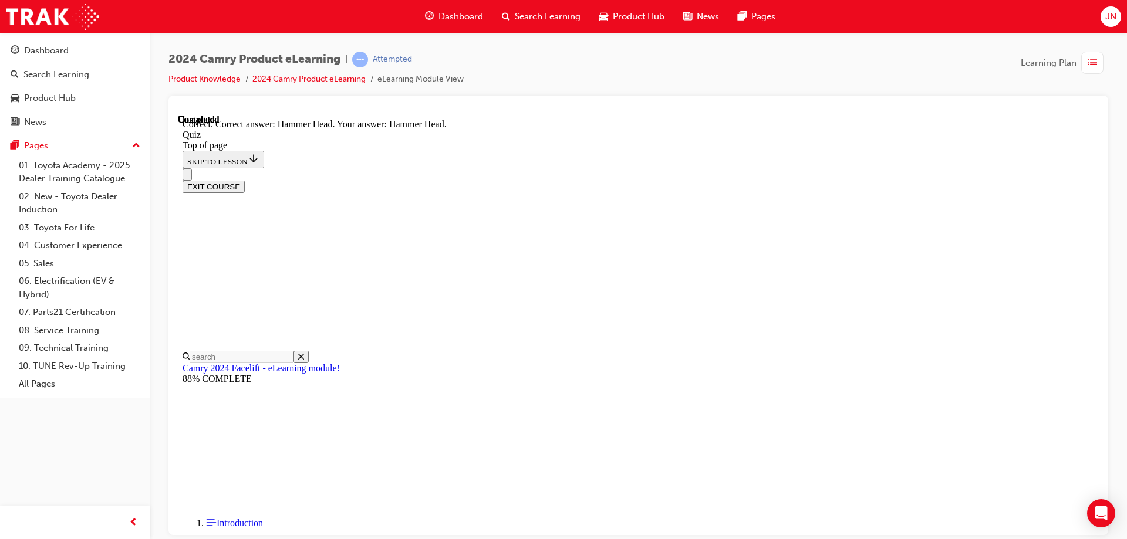
scroll to position [232, 0]
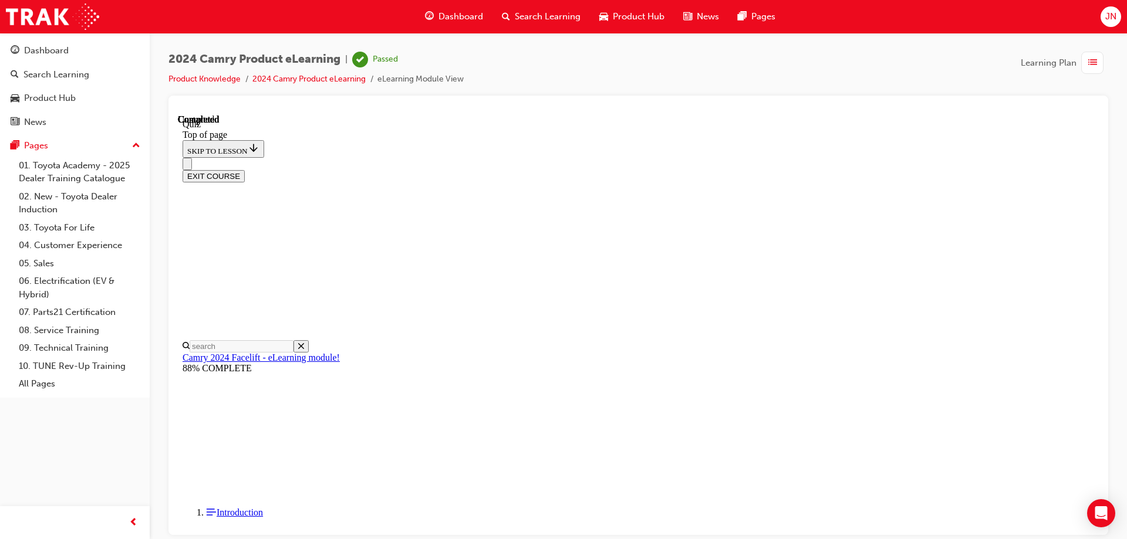
scroll to position [217, 0]
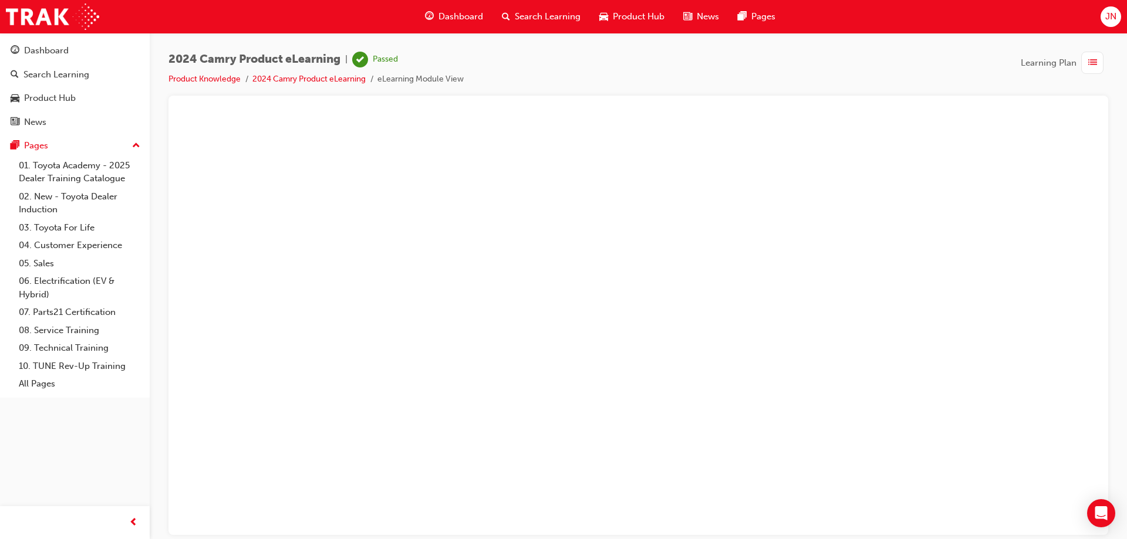
drag, startPoint x: 743, startPoint y: 393, endPoint x: 706, endPoint y: 349, distance: 57.5
click at [743, 391] on button "Unzoom image" at bounding box center [638, 324] width 921 height 421
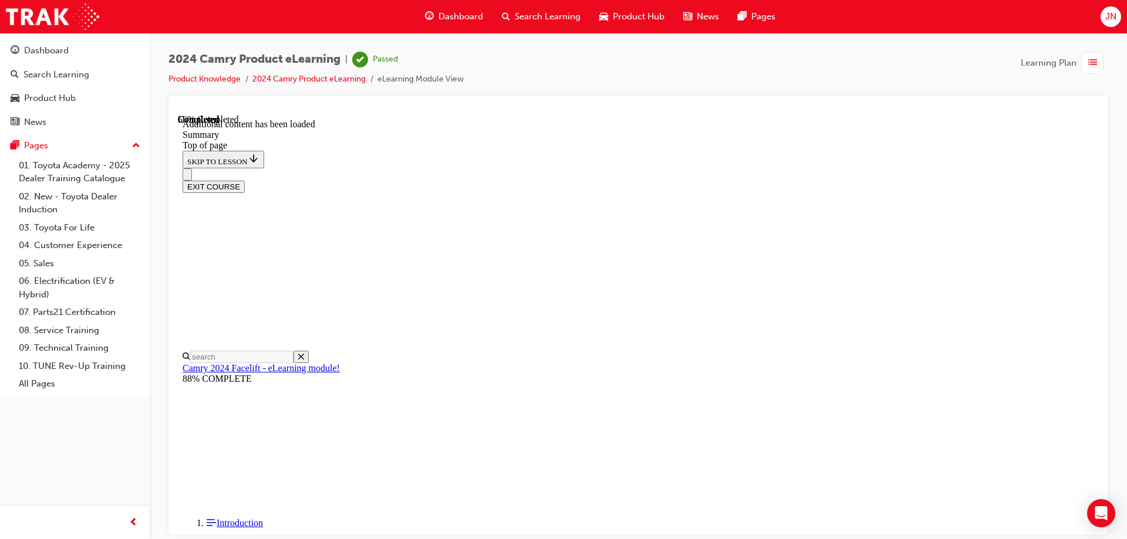
click at [245, 180] on button "EXIT COURSE" at bounding box center [214, 186] width 62 height 12
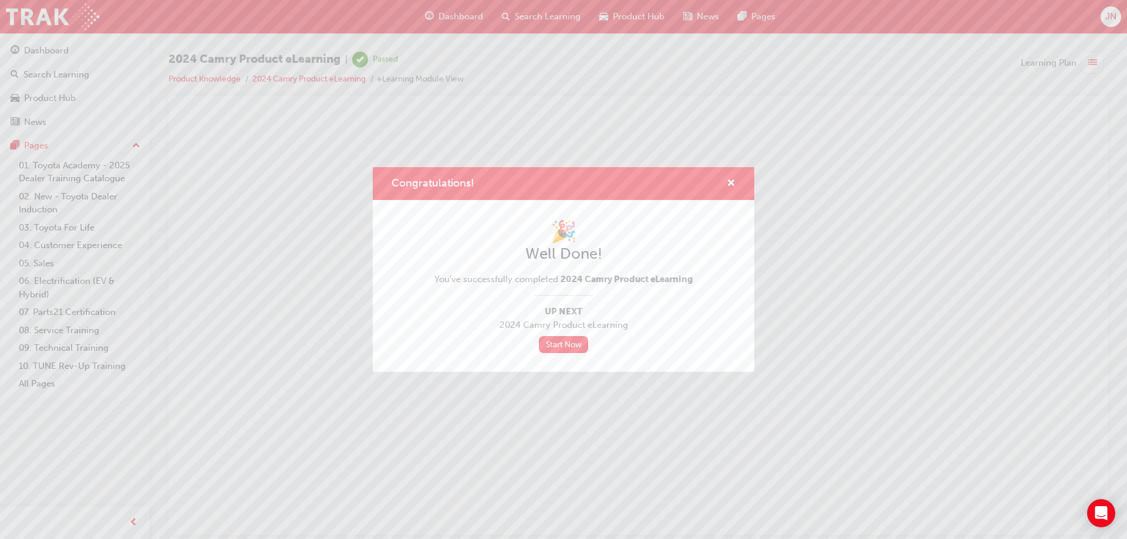
scroll to position [0, 0]
click at [727, 181] on span "cross-icon" at bounding box center [731, 184] width 9 height 11
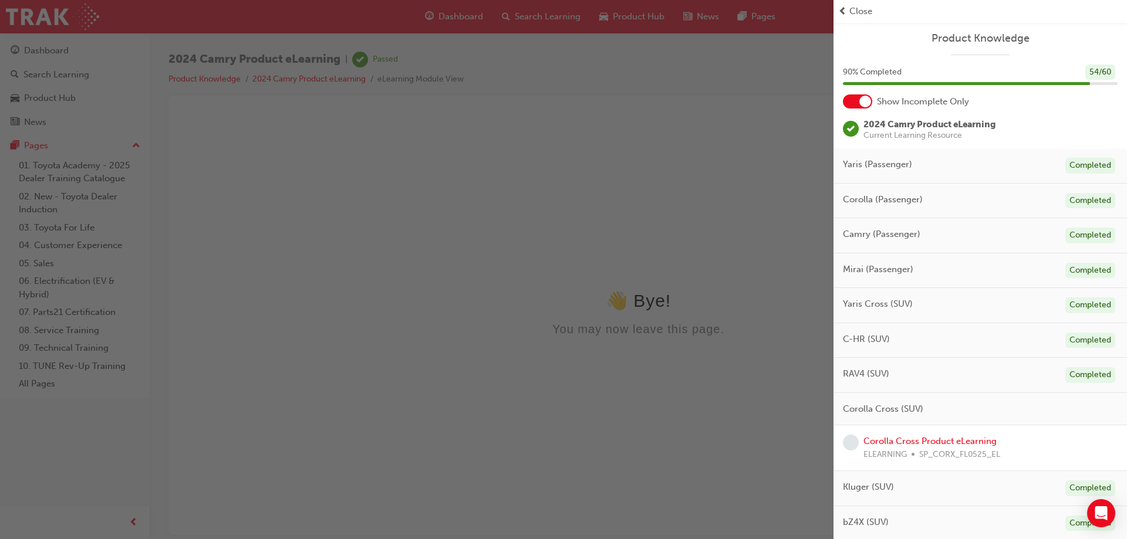
click at [953, 415] on div "Corolla Cross (SUV)" at bounding box center [981, 409] width 294 height 33
click at [956, 446] on link "Corolla Cross Product eLearning" at bounding box center [930, 441] width 133 height 11
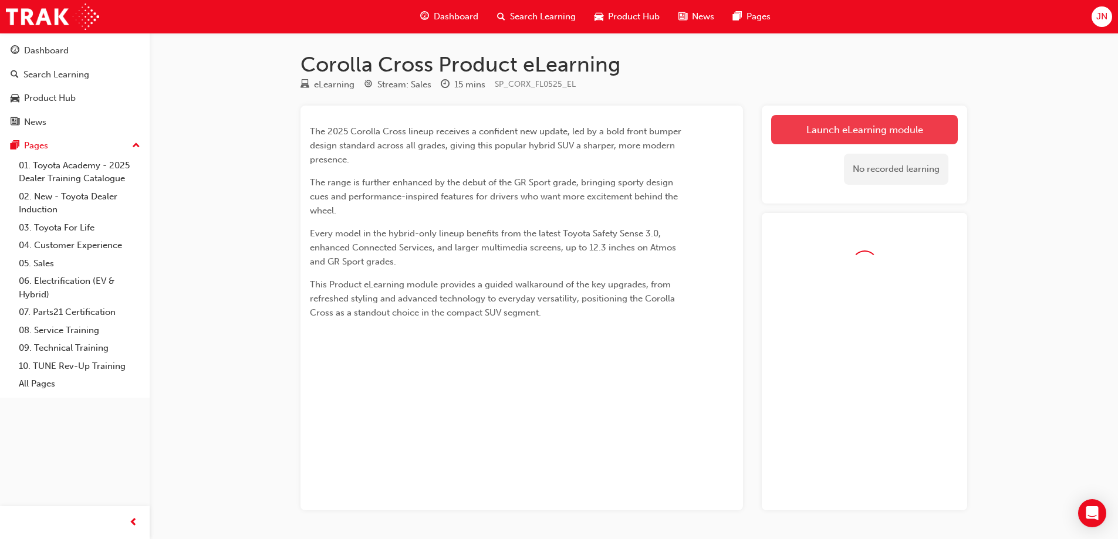
click at [929, 124] on link "Launch eLearning module" at bounding box center [864, 129] width 187 height 29
